Goal: Task Accomplishment & Management: Complete application form

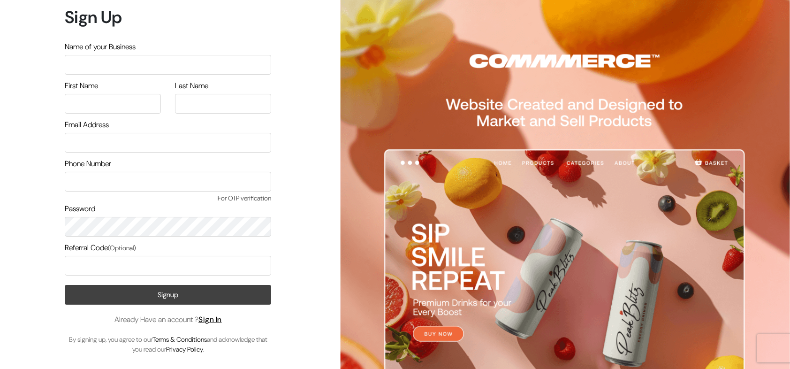
click at [230, 293] on button "Signup" at bounding box center [168, 295] width 206 height 20
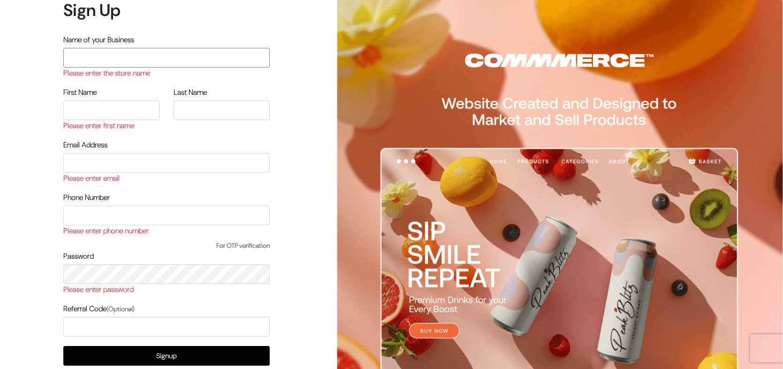
click at [130, 58] on input "text" at bounding box center [166, 58] width 206 height 20
type input "arasanstore"
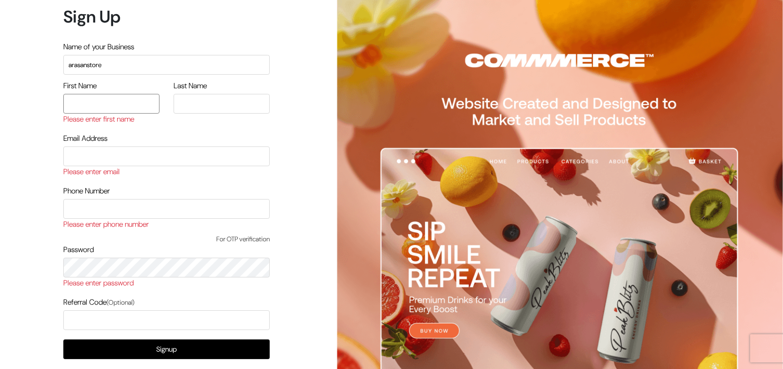
click at [113, 96] on input "text" at bounding box center [111, 104] width 96 height 20
type input "arasan"
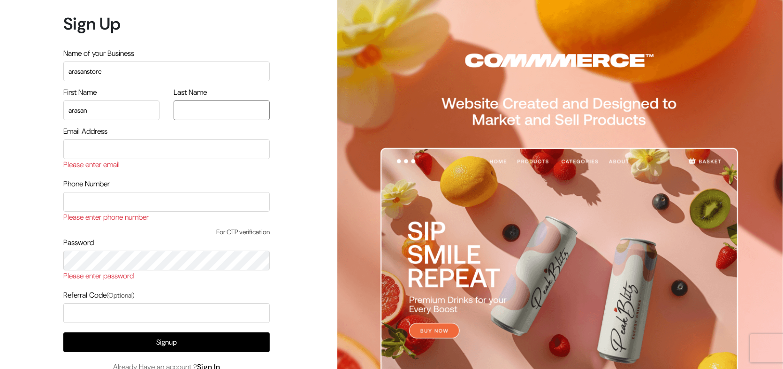
click at [227, 104] on input "text" at bounding box center [221, 110] width 96 height 20
click at [158, 146] on input "email" at bounding box center [166, 149] width 206 height 20
type input "arasan@outdoinc.com"
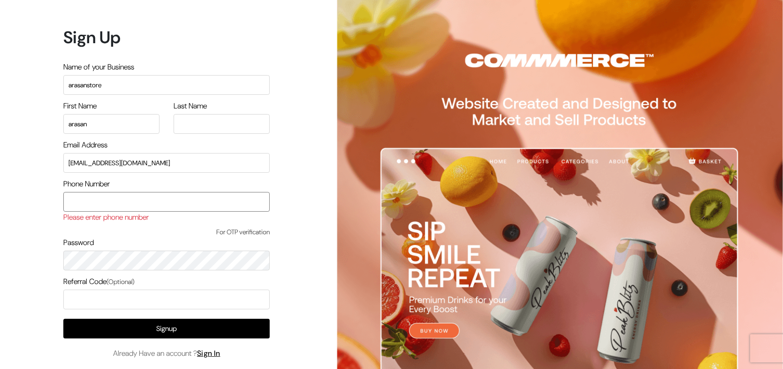
click at [104, 192] on input "text" at bounding box center [166, 202] width 206 height 20
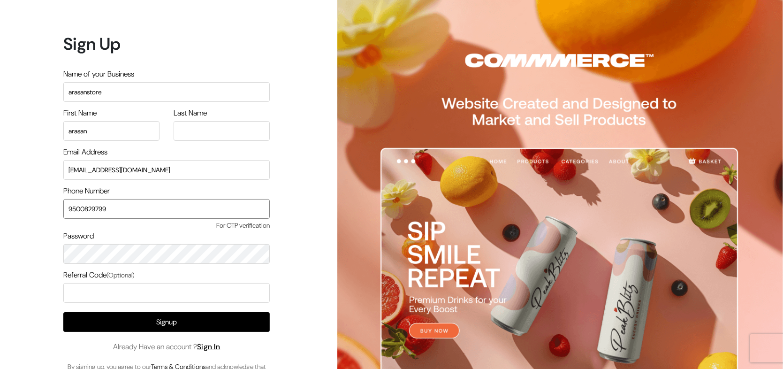
drag, startPoint x: 87, startPoint y: 209, endPoint x: 236, endPoint y: 214, distance: 149.2
click at [235, 214] on input "9500829799" at bounding box center [166, 209] width 206 height 20
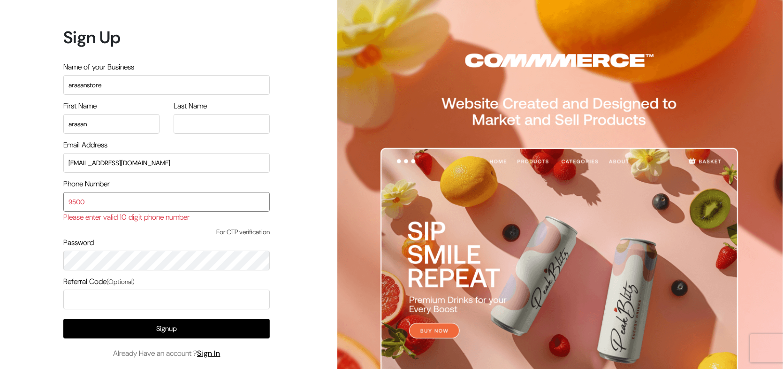
paste input "9500"
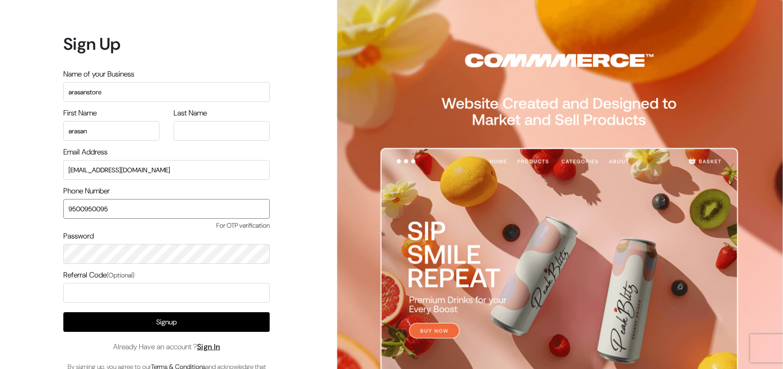
type input "9500950095"
click at [89, 172] on input "arasan@outdoinc.com" at bounding box center [166, 170] width 206 height 20
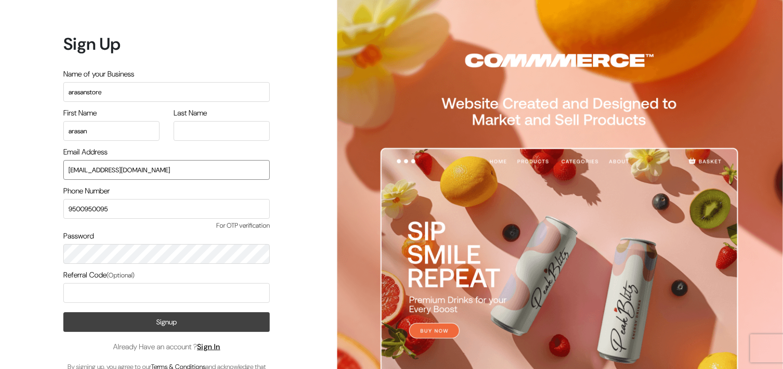
type input "arasan987654@outdoinc.com"
click at [183, 320] on button "Signup" at bounding box center [166, 322] width 206 height 20
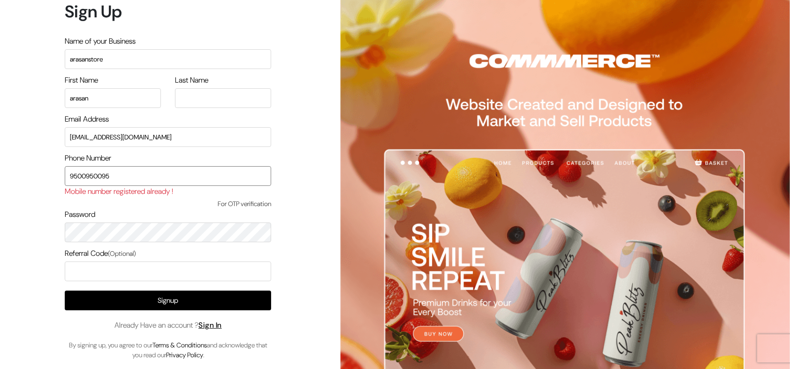
drag, startPoint x: 103, startPoint y: 179, endPoint x: 176, endPoint y: 169, distance: 73.7
click at [163, 178] on input "9500950095" at bounding box center [168, 176] width 206 height 20
type input "9500950096"
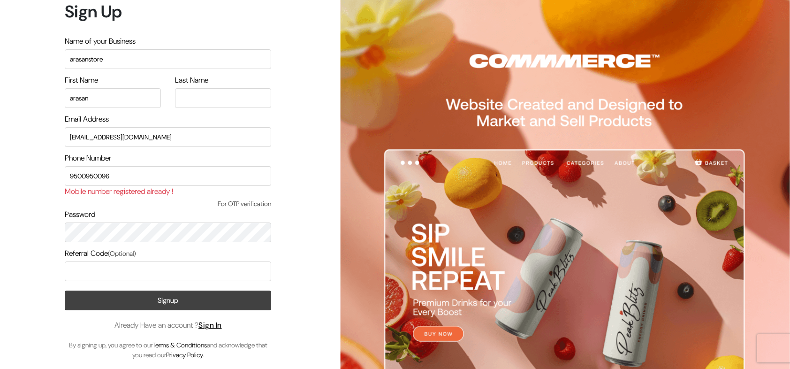
click at [160, 300] on button "Signup" at bounding box center [168, 300] width 206 height 20
